Goal: Task Accomplishment & Management: Manage account settings

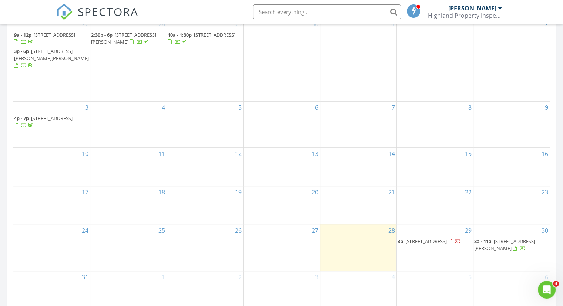
scroll to position [481, 0]
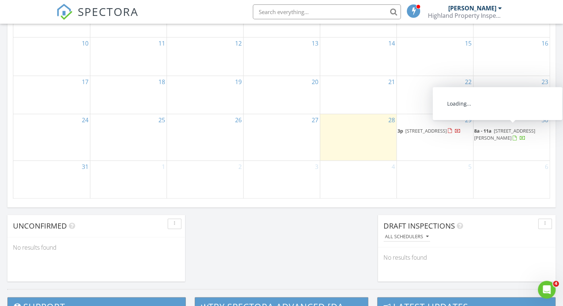
click at [501, 130] on span "8a - 11a 1050 Copes Corners Rd, South New Berlin 13843" at bounding box center [511, 134] width 75 height 14
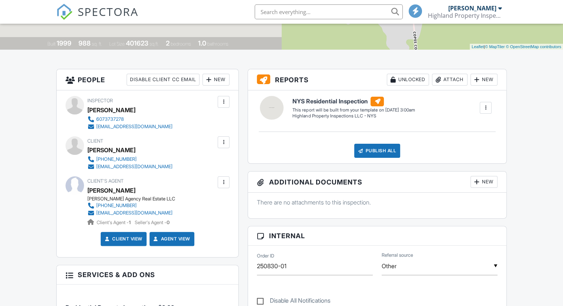
click at [226, 181] on div at bounding box center [223, 181] width 7 height 7
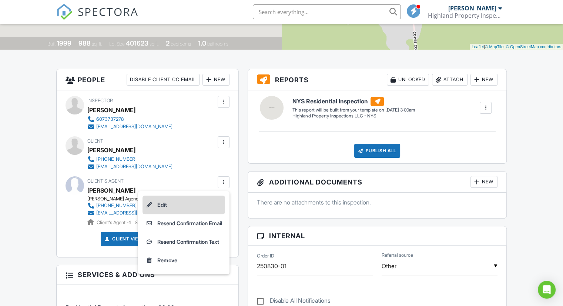
click at [203, 200] on li "Edit" at bounding box center [183, 204] width 82 height 18
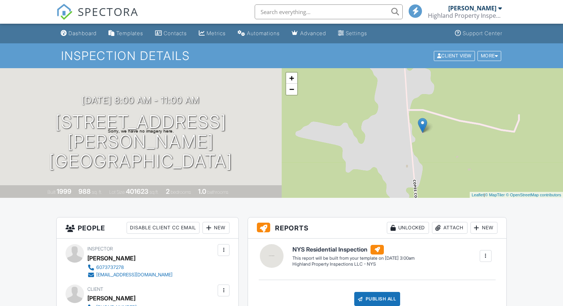
scroll to position [129, 0]
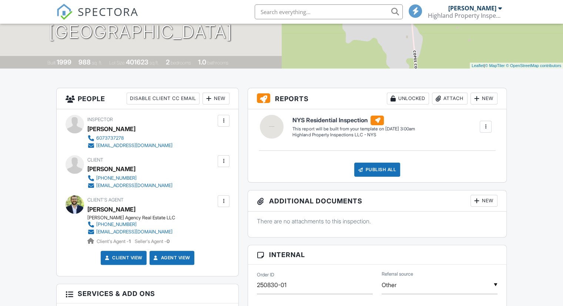
click at [220, 199] on div at bounding box center [223, 200] width 7 height 7
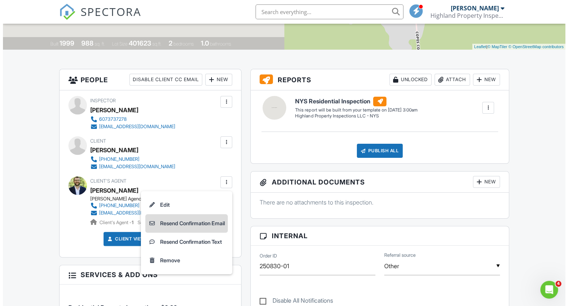
scroll to position [0, 0]
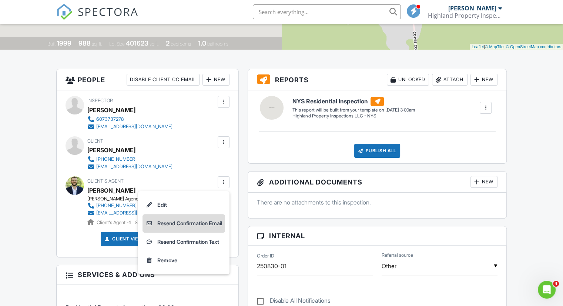
click at [205, 222] on li "Resend Confirmation Email" at bounding box center [183, 223] width 82 height 18
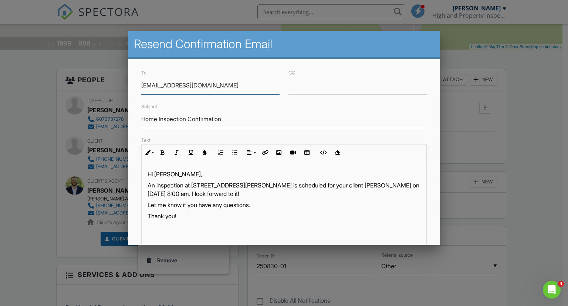
scroll to position [149, 0]
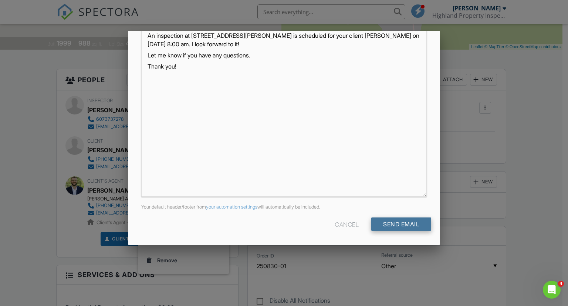
click at [380, 222] on input "Send Email" at bounding box center [401, 223] width 60 height 13
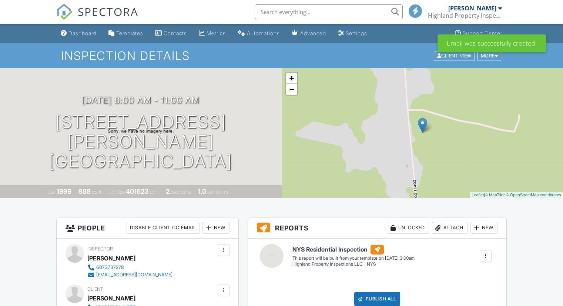
scroll to position [185, 0]
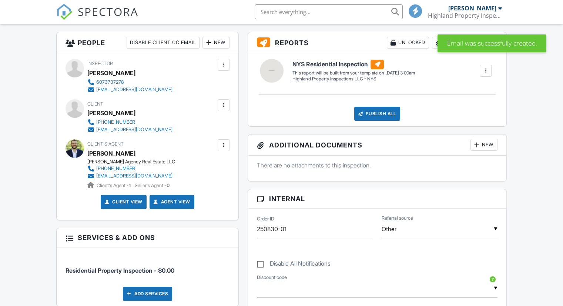
click at [76, 150] on div at bounding box center [74, 148] width 18 height 18
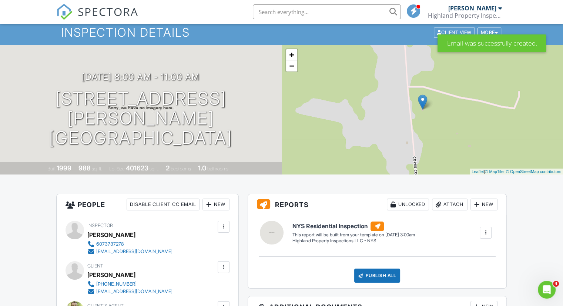
scroll to position [0, 0]
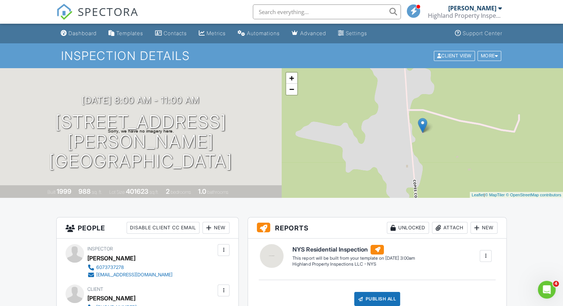
click at [499, 12] on div "Highland Property Inspections LLC" at bounding box center [465, 15] width 74 height 7
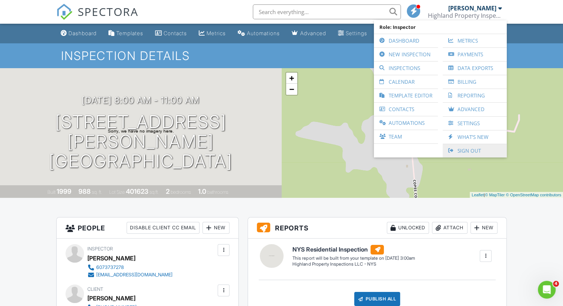
click at [472, 148] on link "Sign Out" at bounding box center [474, 150] width 57 height 13
